Goal: Find contact information: Find contact information

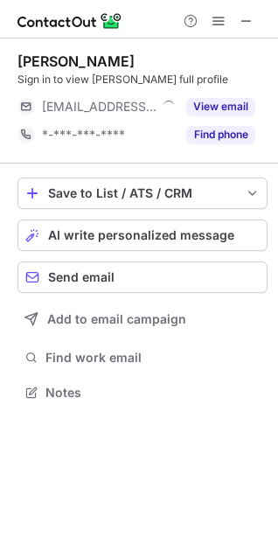
scroll to position [380, 278]
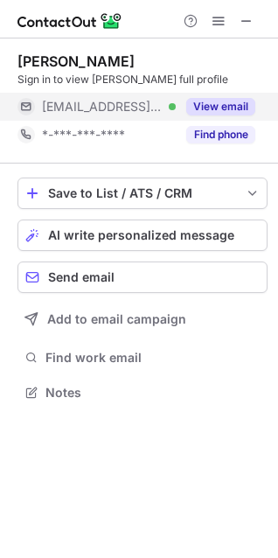
click at [223, 97] on div "View email" at bounding box center [216, 107] width 80 height 28
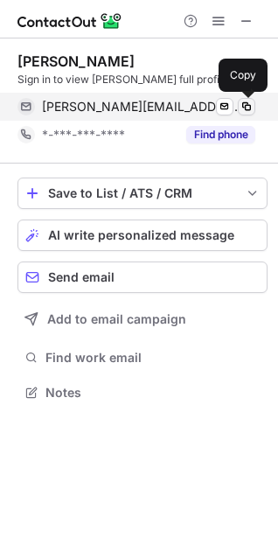
click at [249, 102] on span at bounding box center [247, 107] width 14 height 14
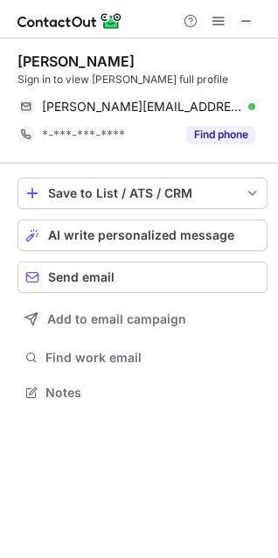
drag, startPoint x: 17, startPoint y: 60, endPoint x: 133, endPoint y: 55, distance: 115.5
click at [133, 55] on div "Garrett Kenney" at bounding box center [142, 60] width 250 height 17
copy div "Garrett Kenney"
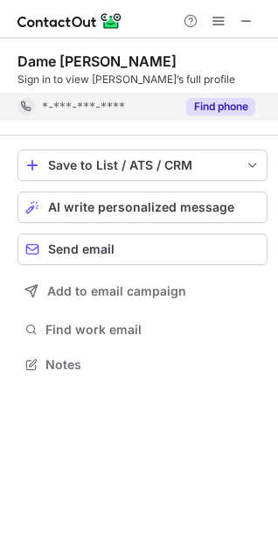
scroll to position [352, 278]
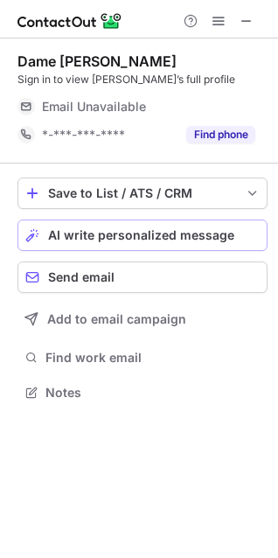
scroll to position [380, 278]
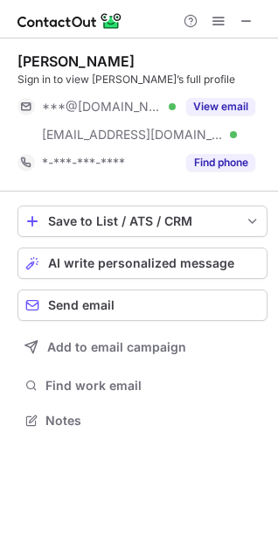
scroll to position [408, 278]
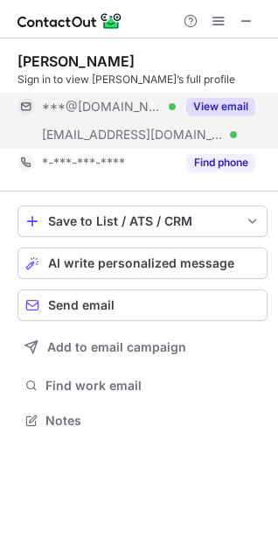
click at [212, 100] on button "View email" at bounding box center [220, 106] width 69 height 17
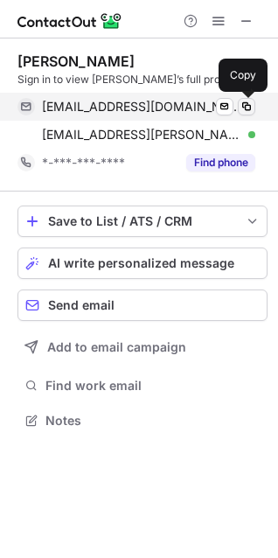
click at [244, 102] on span at bounding box center [247, 107] width 14 height 14
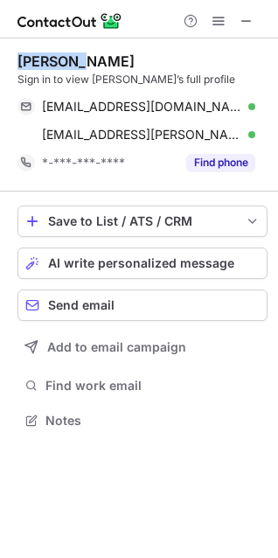
drag, startPoint x: 17, startPoint y: 56, endPoint x: 122, endPoint y: 59, distance: 105.0
click at [122, 59] on div "Zac Moss Sign in to view Zac’s full profile mossfactor@hotmail.com Verified Sen…" at bounding box center [139, 242] width 278 height 408
copy div "Zac Moss"
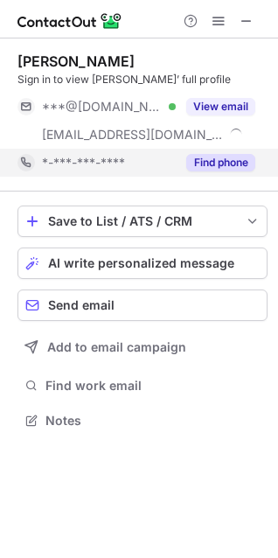
scroll to position [408, 278]
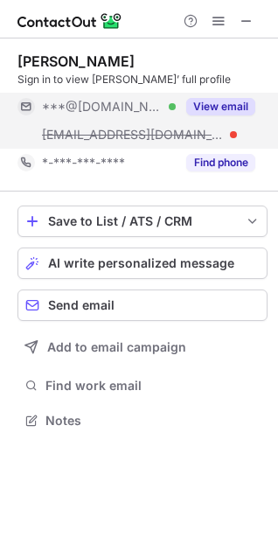
click at [218, 107] on button "View email" at bounding box center [220, 106] width 69 height 17
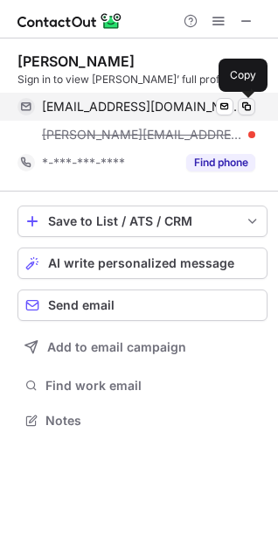
click at [246, 102] on span at bounding box center [247, 107] width 14 height 14
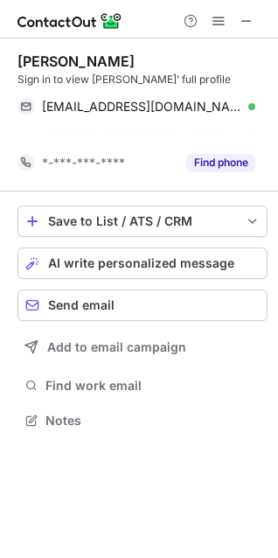
scroll to position [380, 278]
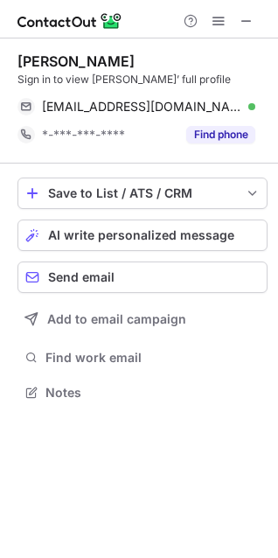
drag, startPoint x: 19, startPoint y: 59, endPoint x: 191, endPoint y: 56, distance: 171.4
click at [191, 56] on div "[PERSON_NAME]" at bounding box center [142, 60] width 250 height 17
copy div "[PERSON_NAME]"
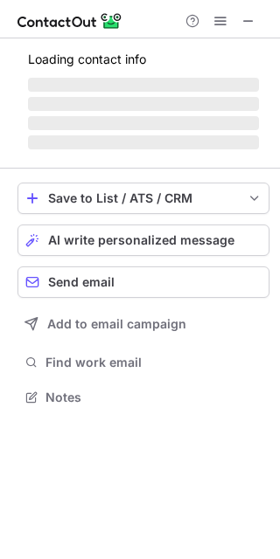
scroll to position [385, 280]
